Goal: Task Accomplishment & Management: Use online tool/utility

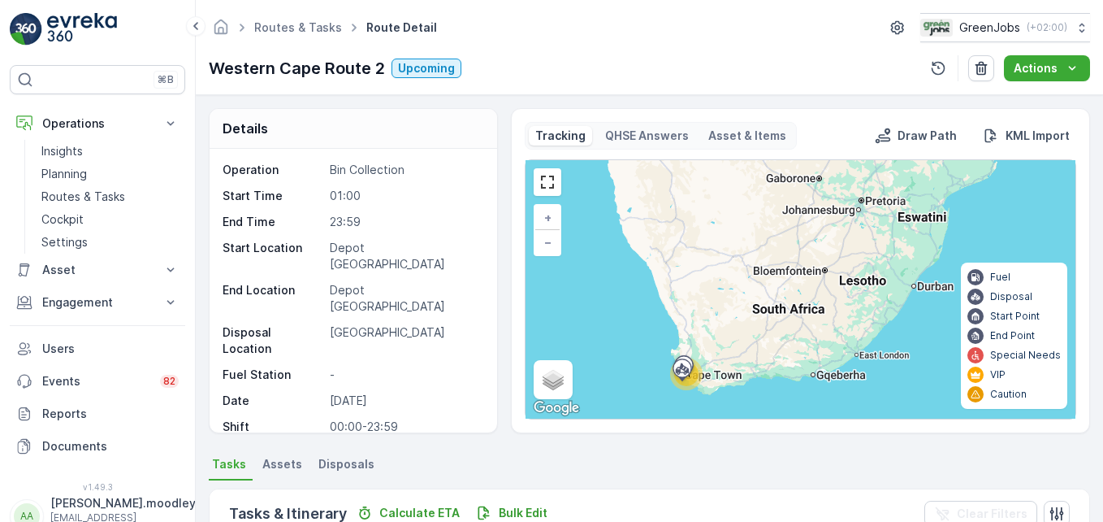
scroll to position [163, 0]
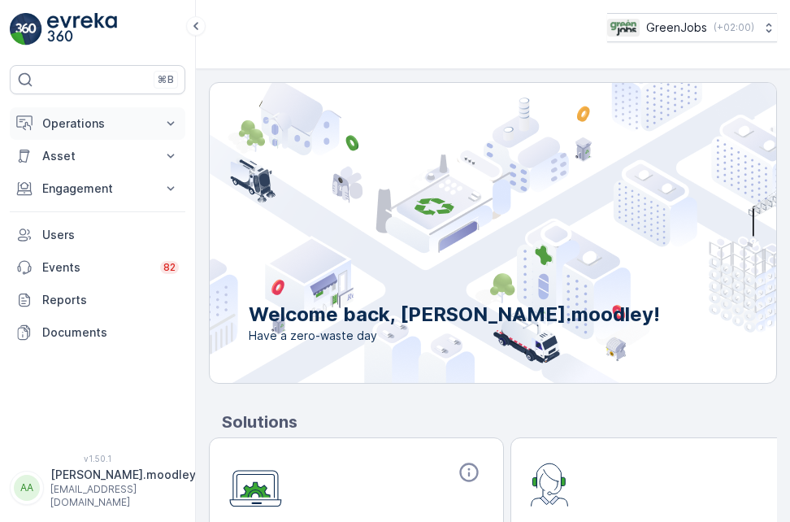
click at [166, 114] on button "Operations" at bounding box center [98, 123] width 176 height 33
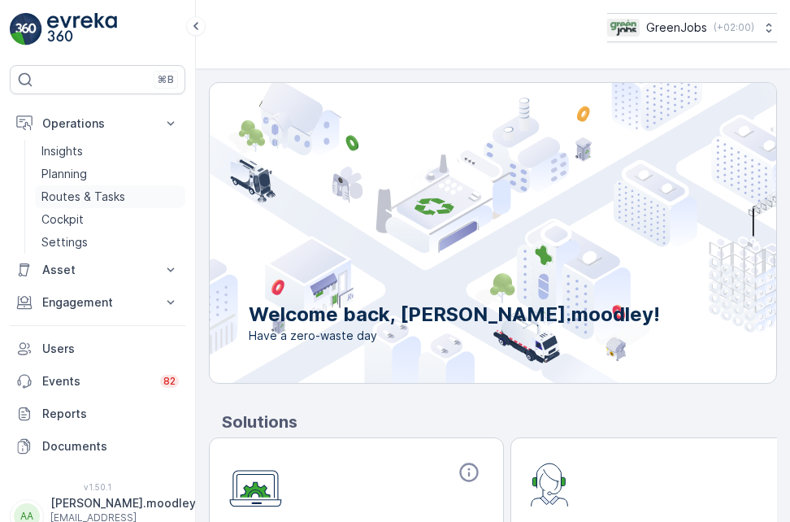
click at [118, 195] on p "Routes & Tasks" at bounding box center [83, 197] width 84 height 16
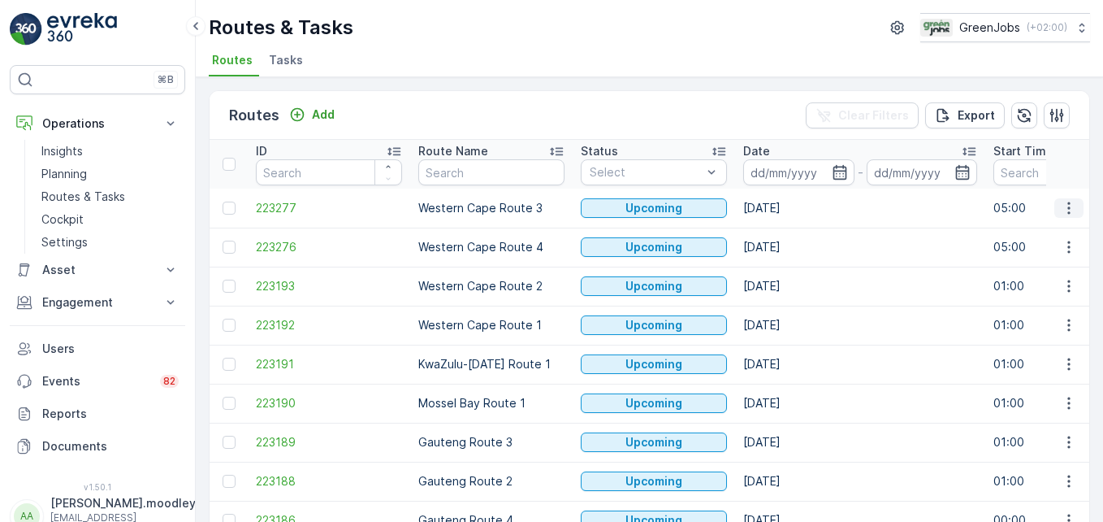
click at [789, 207] on icon "button" at bounding box center [1069, 208] width 16 height 16
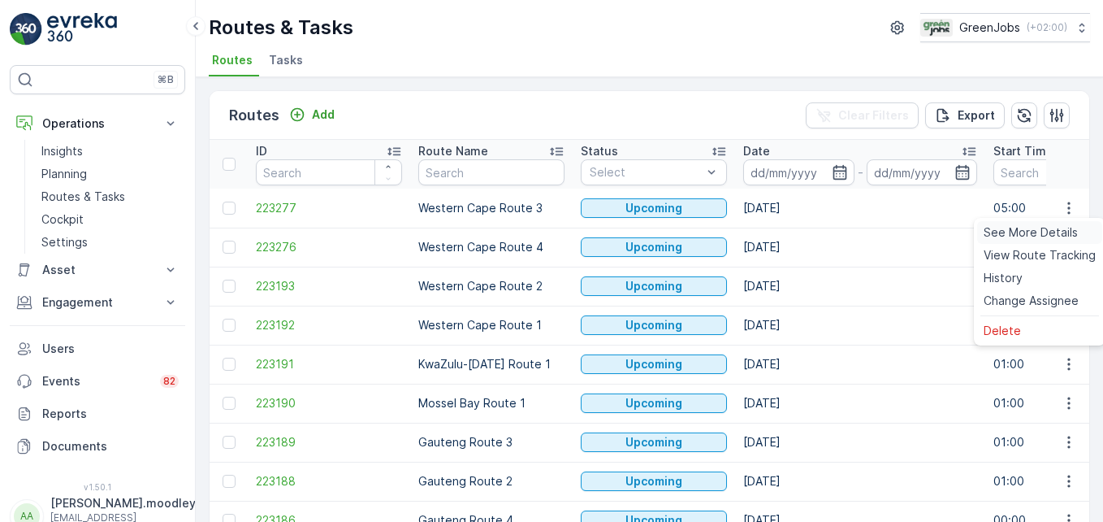
click at [789, 230] on span "See More Details" at bounding box center [1031, 232] width 94 height 16
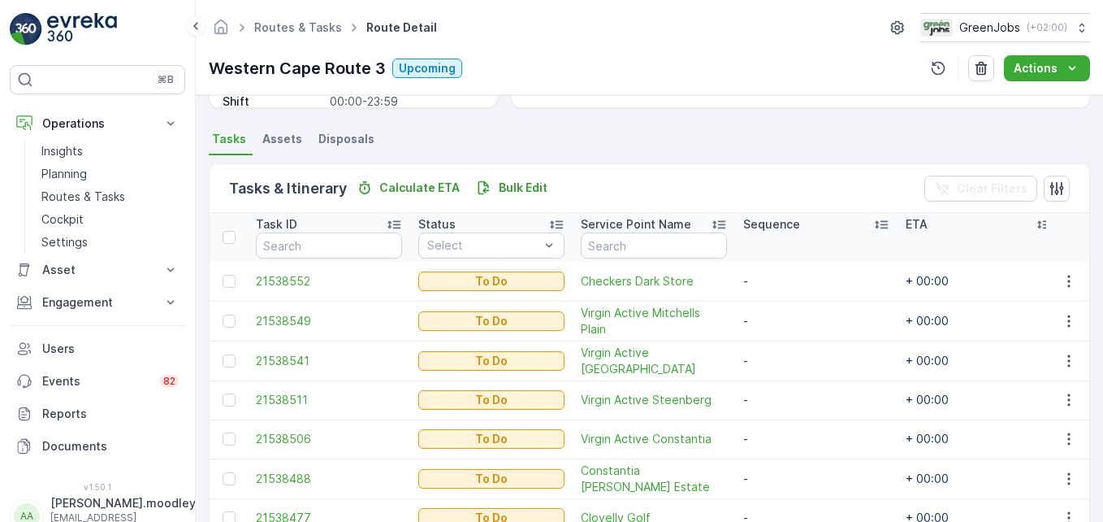
scroll to position [406, 0]
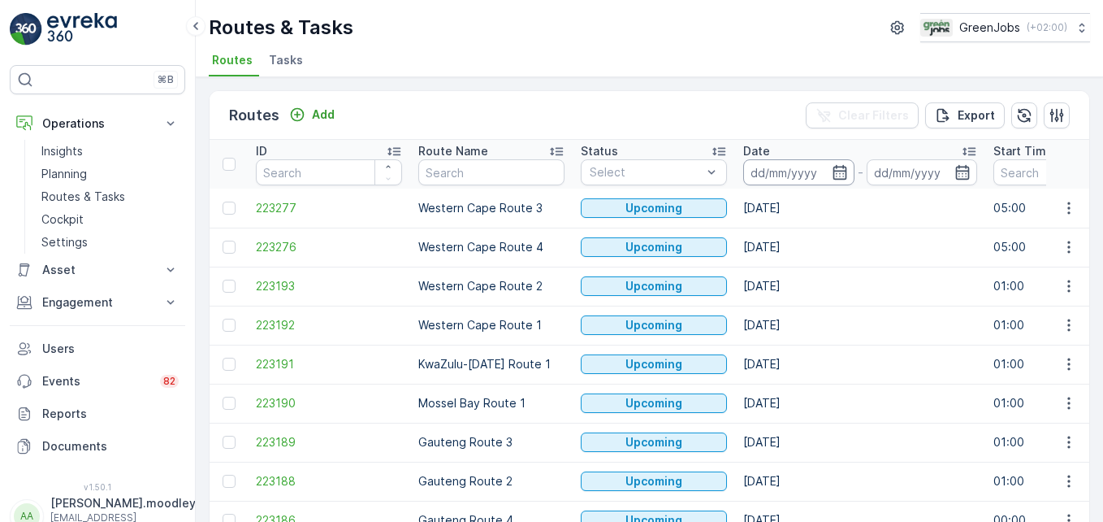
click at [786, 177] on input at bounding box center [799, 172] width 111 height 26
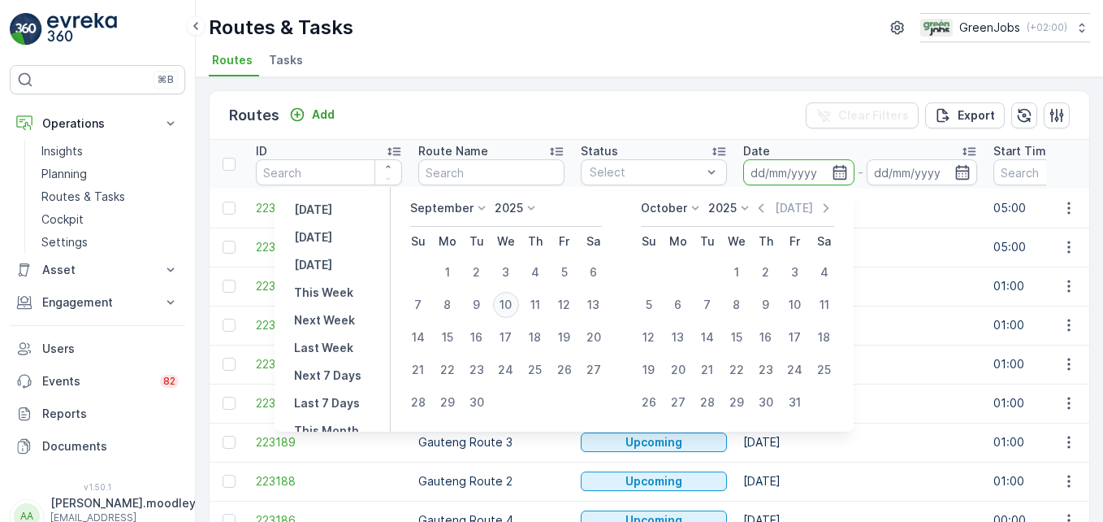
click at [518, 297] on div "10" at bounding box center [506, 305] width 26 height 26
type input "[DATE]"
click at [516, 296] on div "10" at bounding box center [506, 305] width 26 height 26
click at [516, 296] on td "Western Cape Route 2" at bounding box center [491, 286] width 163 height 39
type input "[DATE]"
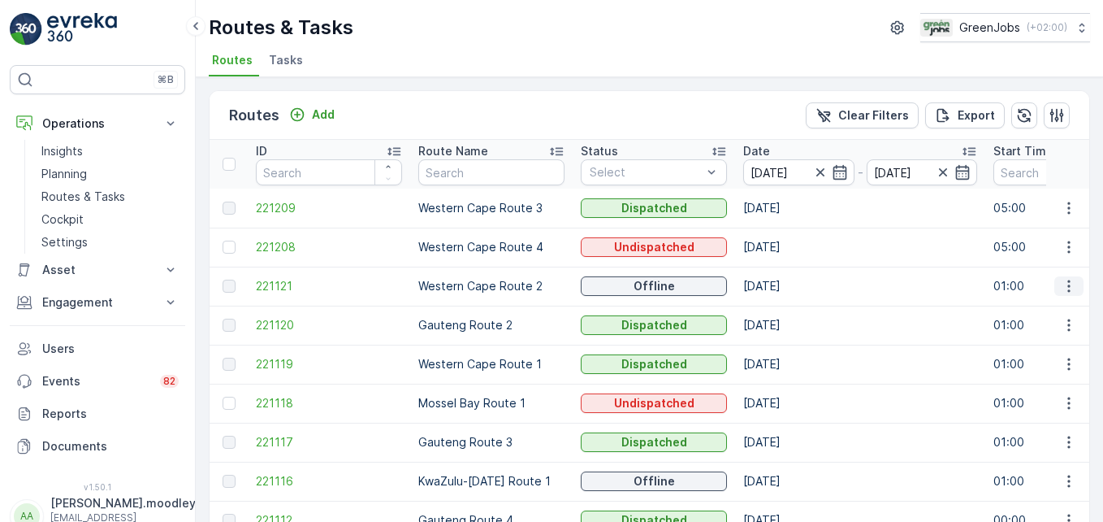
click at [789, 285] on icon "button" at bounding box center [1069, 286] width 16 height 16
click at [789, 315] on span "See More Details" at bounding box center [1031, 310] width 94 height 16
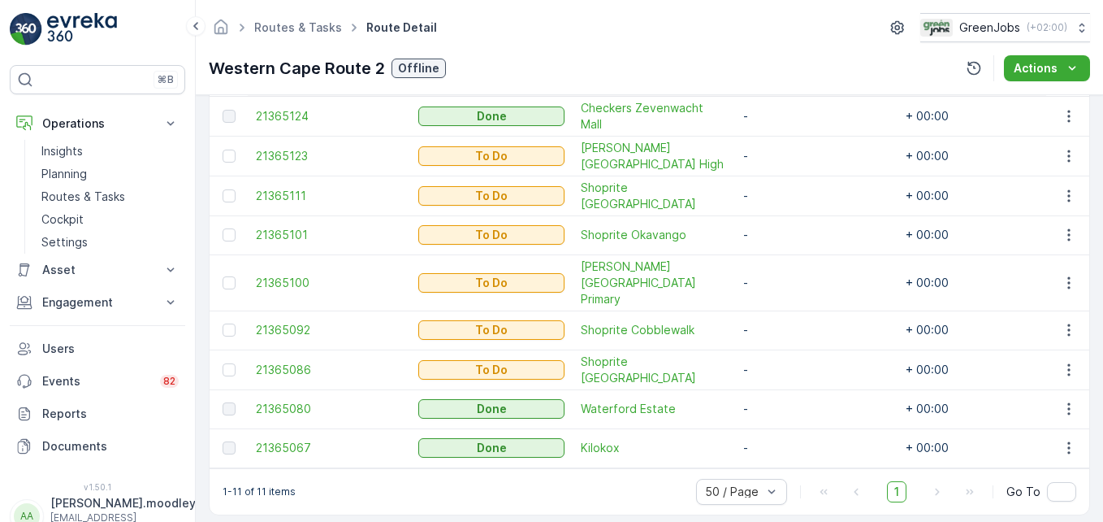
scroll to position [571, 0]
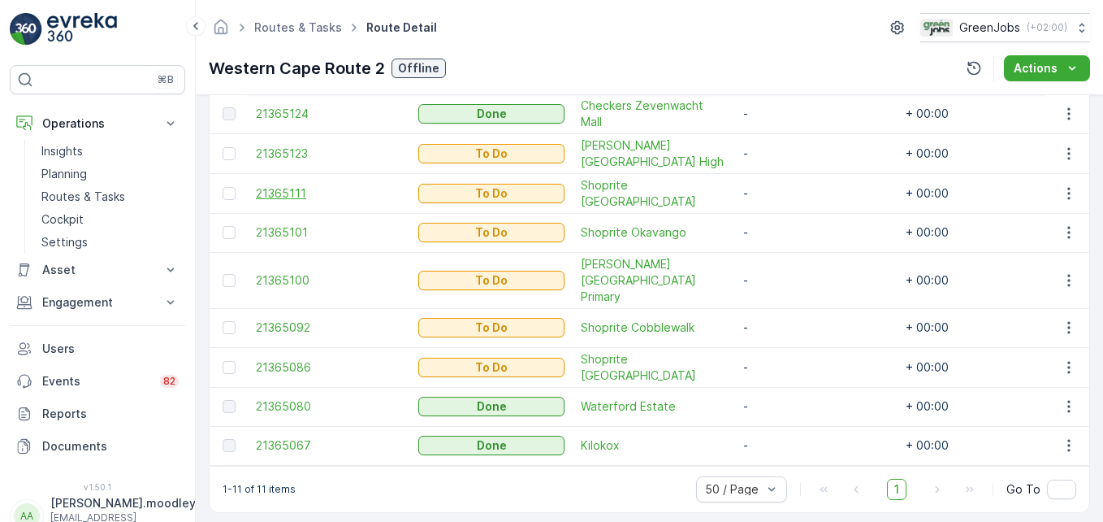
click at [388, 192] on span "21365111" at bounding box center [329, 193] width 146 height 16
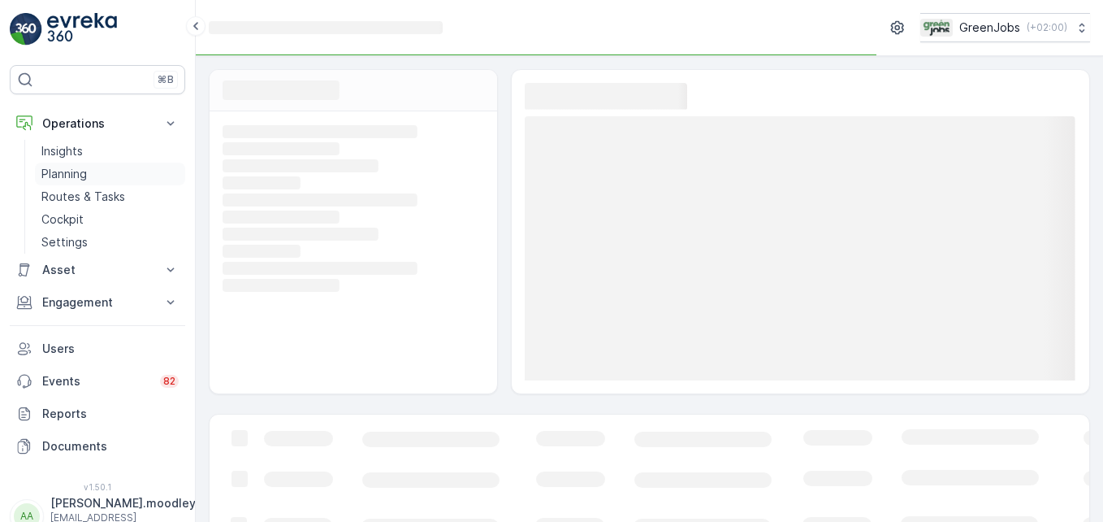
click at [81, 172] on p "Planning" at bounding box center [64, 174] width 46 height 16
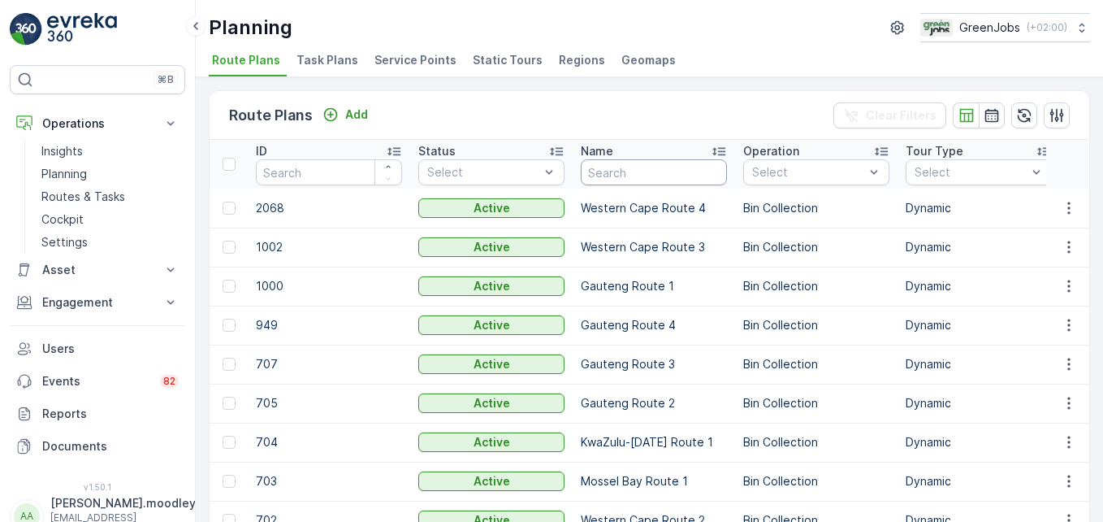
click at [614, 172] on input "text" at bounding box center [654, 172] width 146 height 26
click at [420, 56] on span "Service Points" at bounding box center [416, 60] width 82 height 16
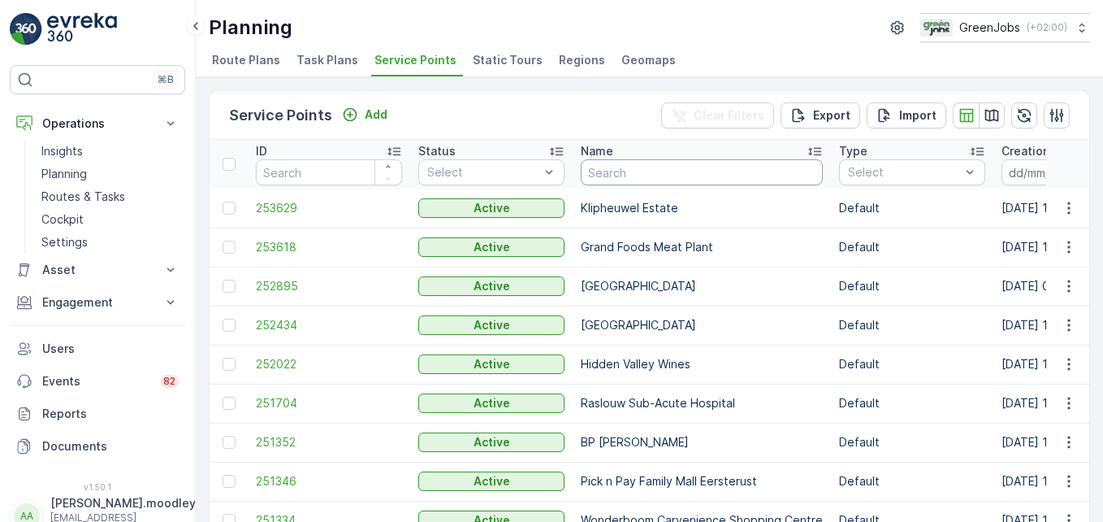
click at [633, 178] on input "text" at bounding box center [702, 172] width 242 height 26
type input "MULBERRY"
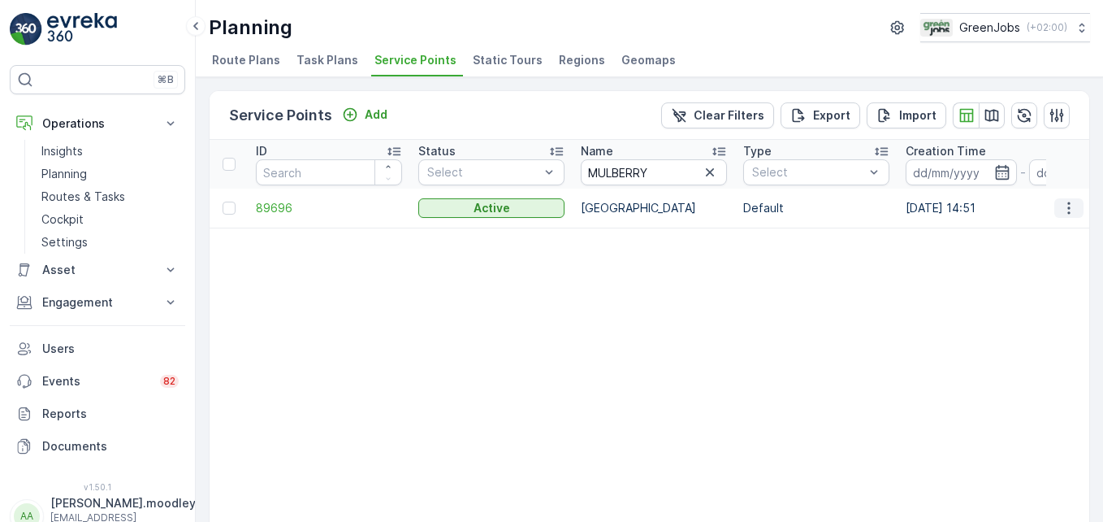
click at [789, 210] on icon "button" at bounding box center [1069, 208] width 16 height 16
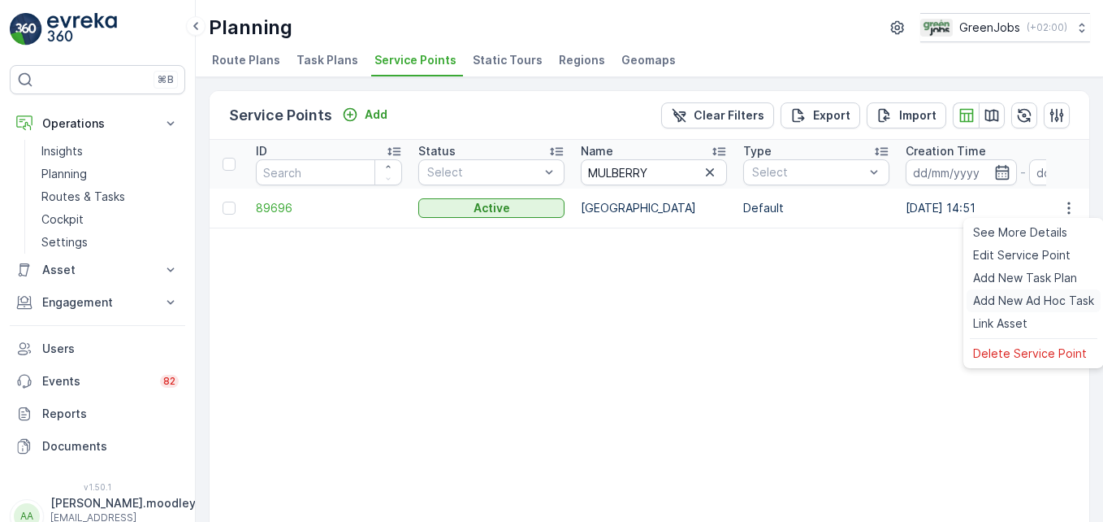
click at [789, 297] on span "Add New Ad Hoc Task" at bounding box center [1033, 301] width 121 height 16
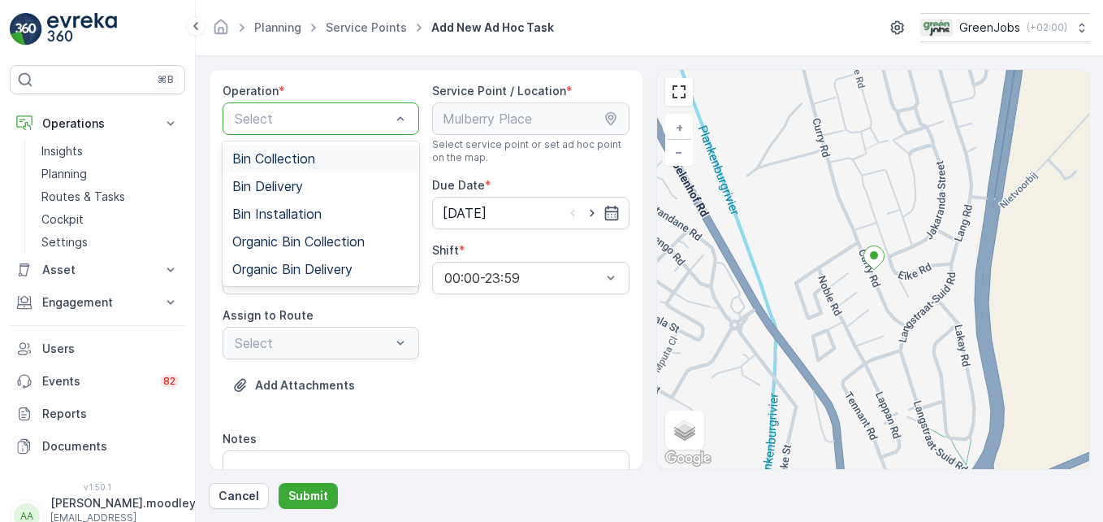
click at [312, 157] on span "Bin Collection" at bounding box center [273, 158] width 83 height 15
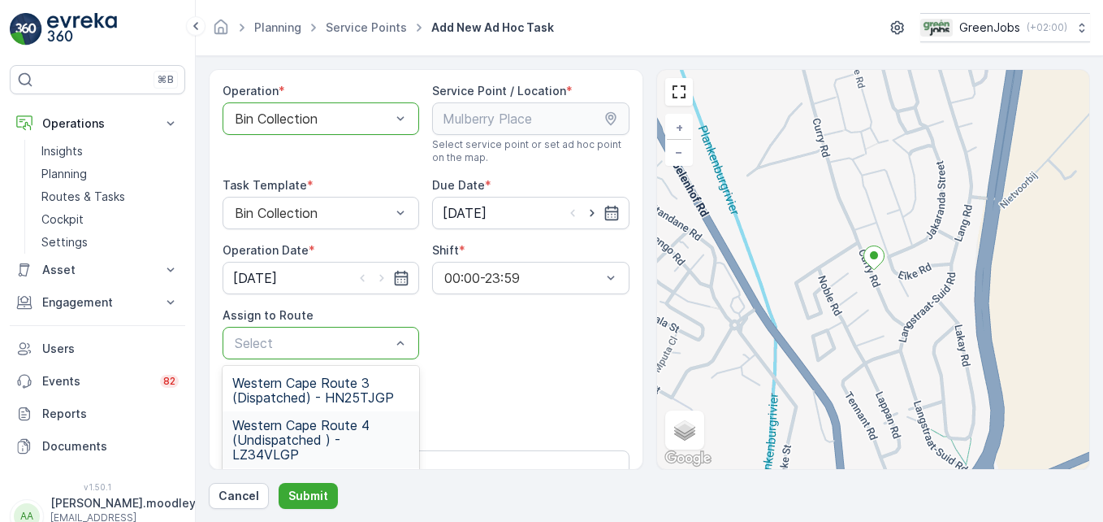
click at [510, 435] on div "Notes" at bounding box center [426, 439] width 407 height 16
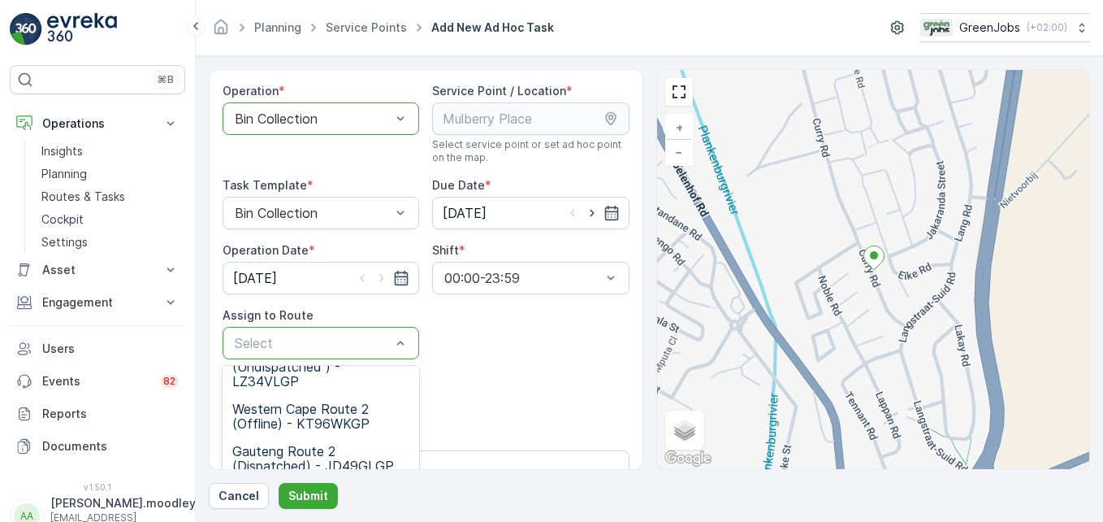
scroll to position [65, 0]
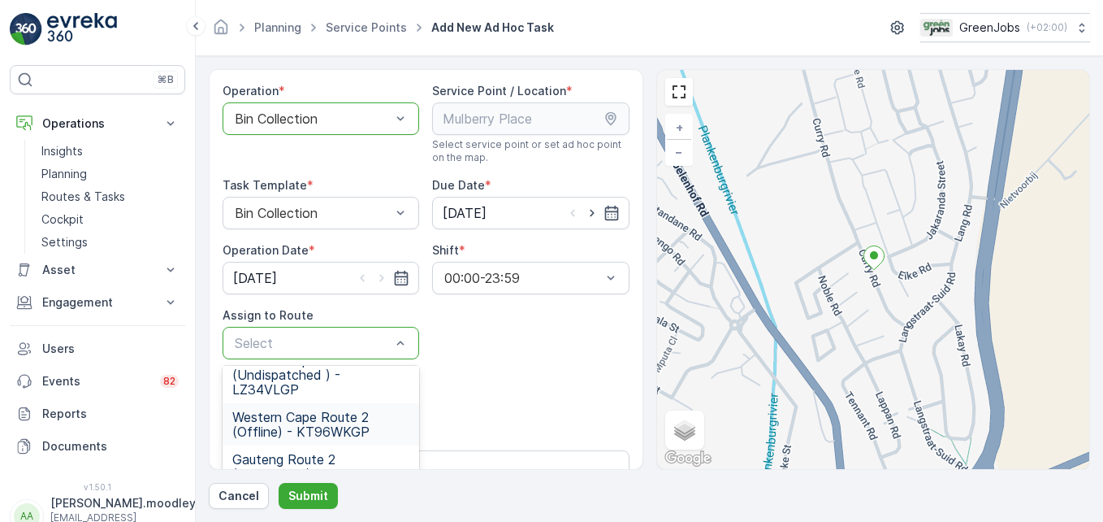
click at [323, 428] on span "Western Cape Route 2 (Offline) - KT96WKGP" at bounding box center [320, 424] width 177 height 29
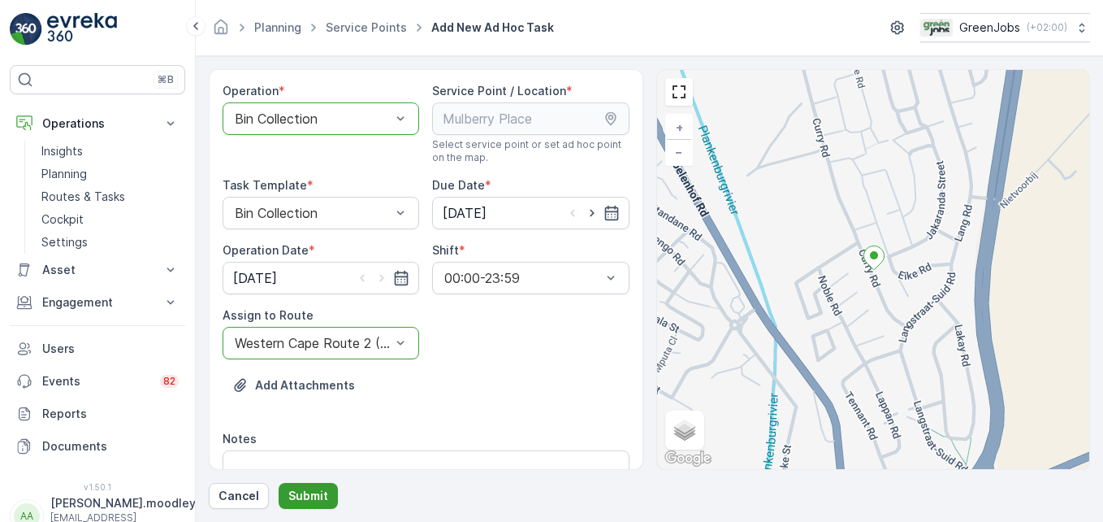
click at [314, 493] on p "Submit" at bounding box center [308, 496] width 40 height 16
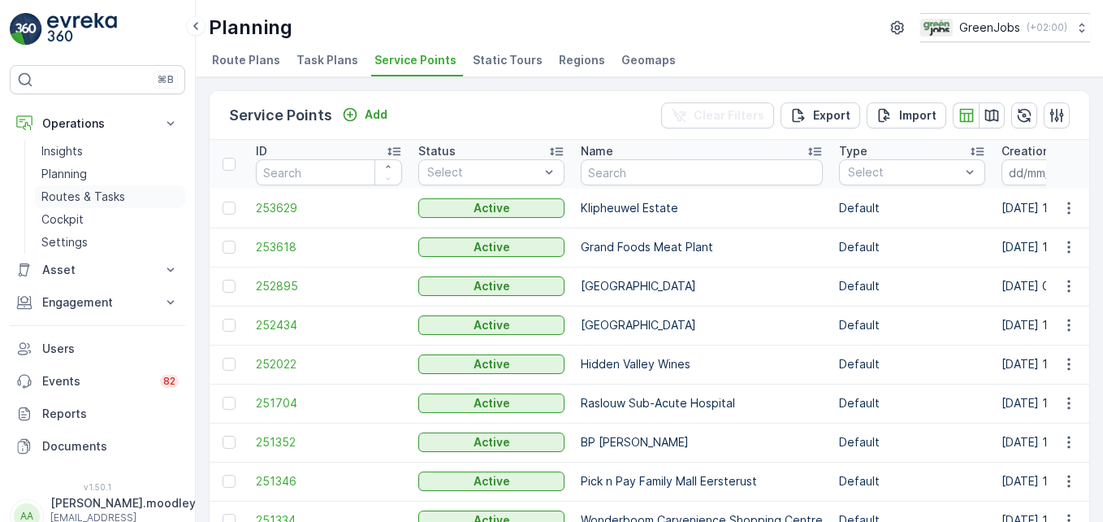
click at [98, 196] on p "Routes & Tasks" at bounding box center [83, 197] width 84 height 16
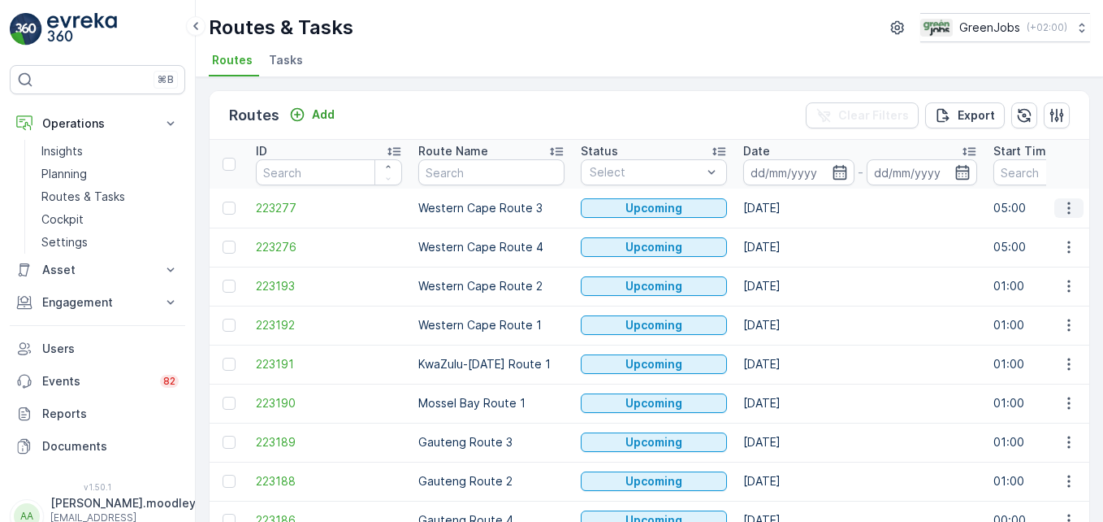
click at [789, 212] on icon "button" at bounding box center [1069, 208] width 16 height 16
click at [789, 167] on input at bounding box center [799, 172] width 111 height 26
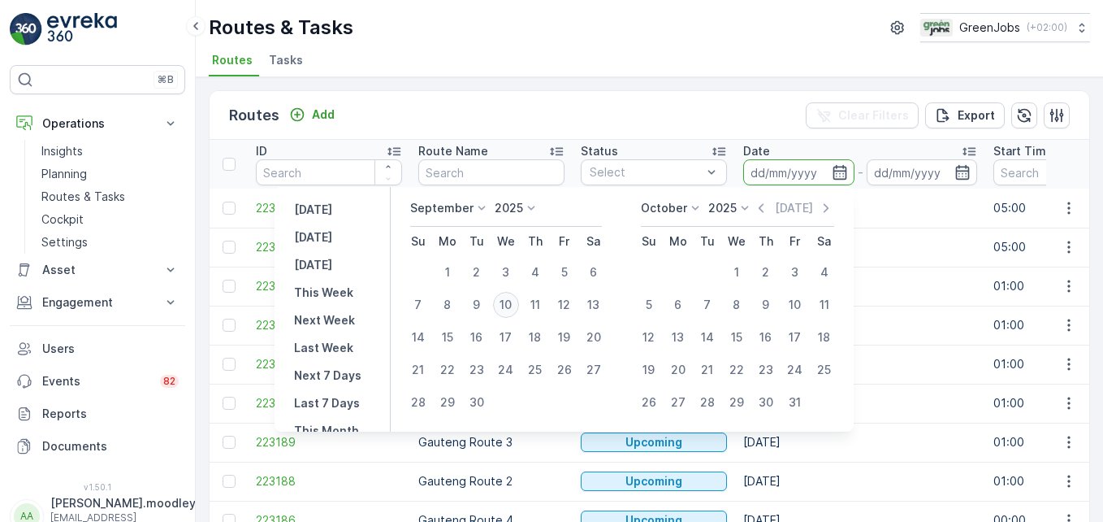
click at [506, 304] on div "10" at bounding box center [506, 305] width 26 height 26
type input "[DATE]"
click at [506, 302] on div "10" at bounding box center [506, 305] width 26 height 26
type input "[DATE]"
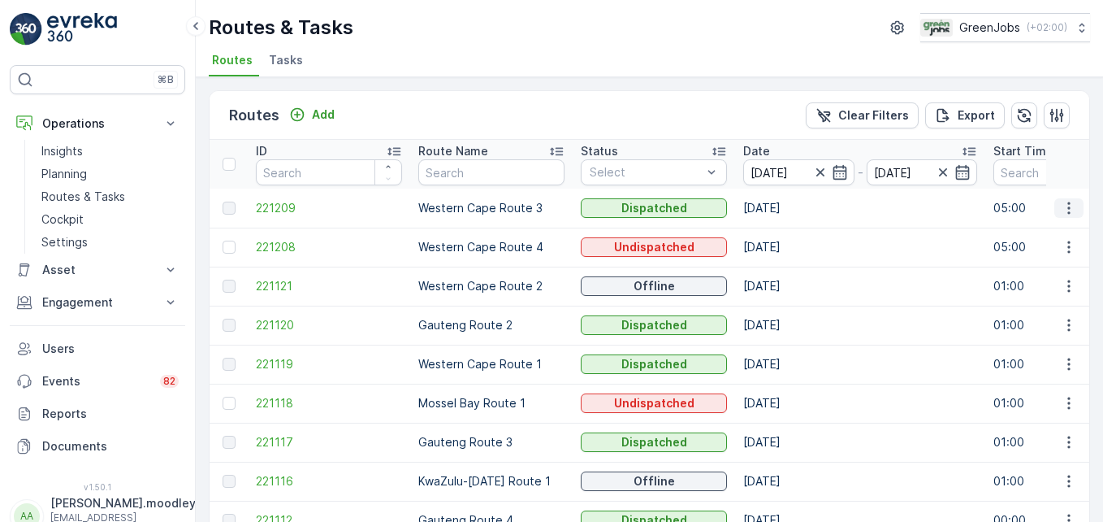
click at [789, 206] on icon "button" at bounding box center [1069, 208] width 16 height 16
click at [789, 234] on span "See More Details" at bounding box center [1031, 232] width 94 height 16
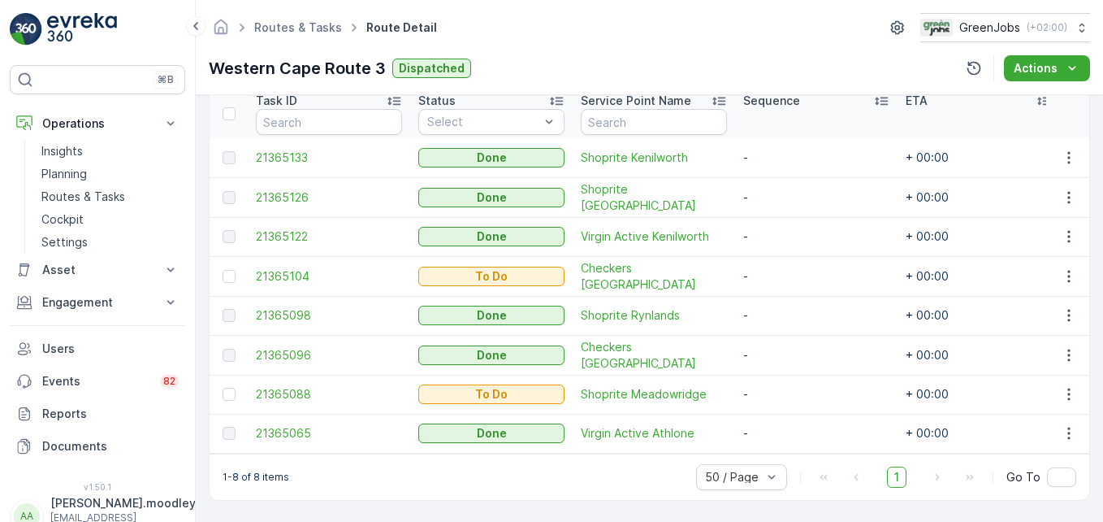
scroll to position [455, 0]
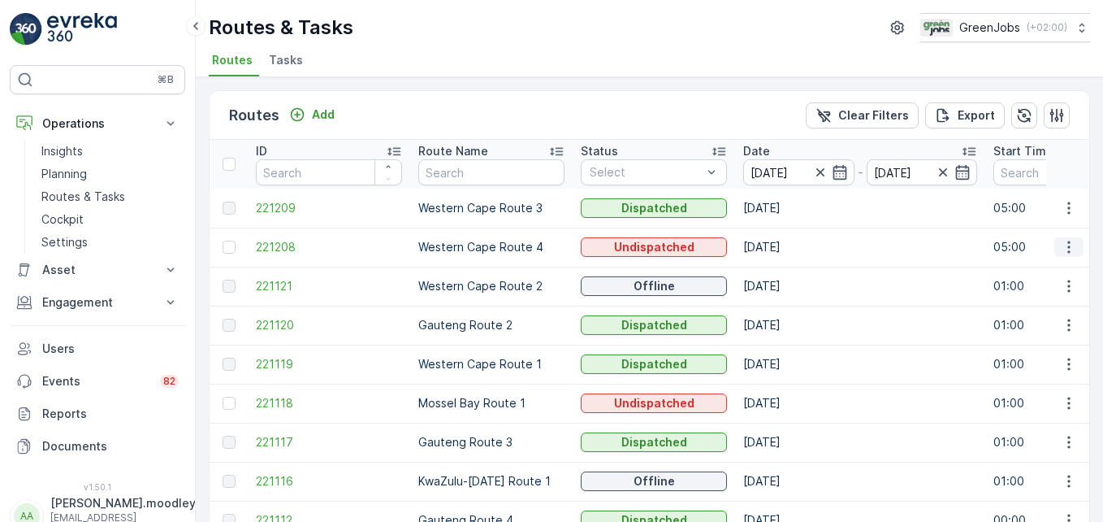
click at [789, 248] on button "button" at bounding box center [1069, 247] width 29 height 20
click at [789, 273] on span "See More Details" at bounding box center [1031, 271] width 94 height 16
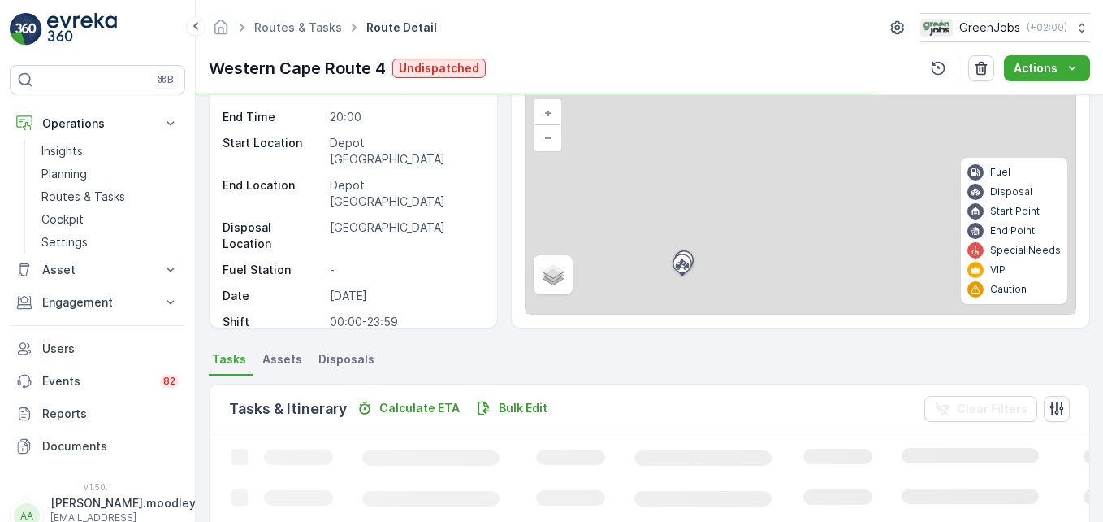
scroll to position [406, 0]
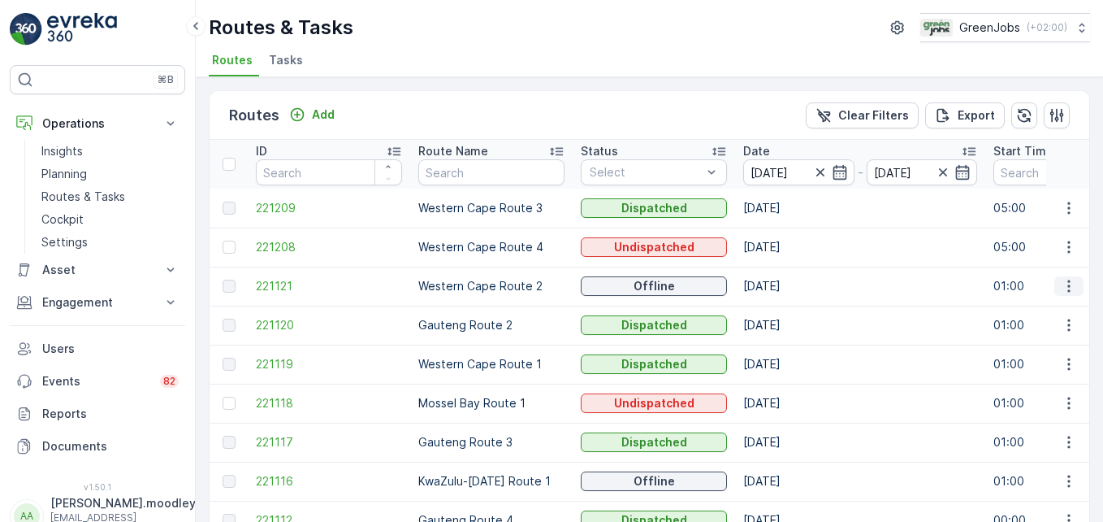
click at [789, 292] on icon "button" at bounding box center [1069, 286] width 16 height 16
click at [789, 313] on span "See More Details" at bounding box center [1031, 310] width 94 height 16
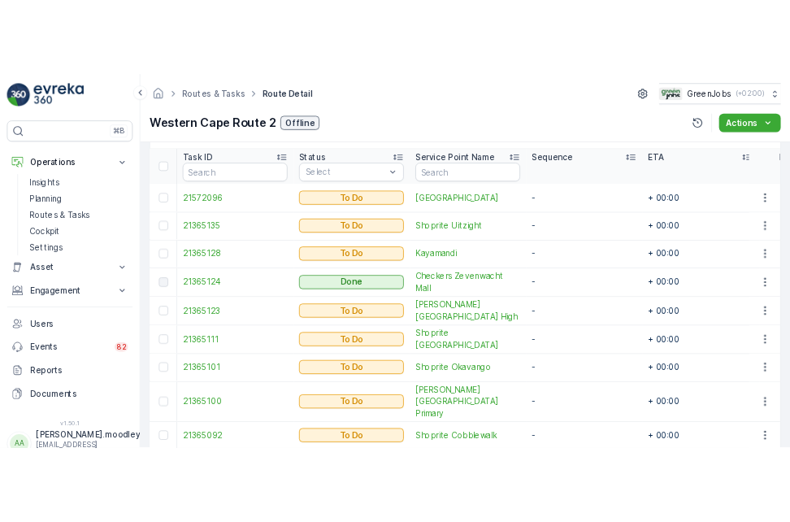
scroll to position [448, 0]
